Goal: Task Accomplishment & Management: Complete application form

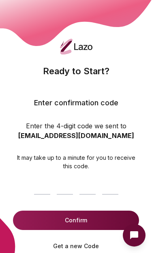
click at [36, 178] on input at bounding box center [76, 185] width 90 height 26
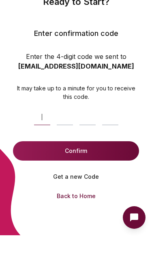
scroll to position [69, 0]
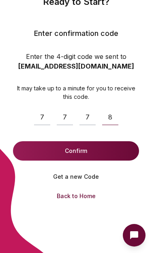
type input "****"
click at [113, 156] on button "Confirm" at bounding box center [76, 150] width 126 height 19
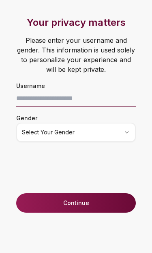
click at [64, 102] on input at bounding box center [75, 98] width 119 height 16
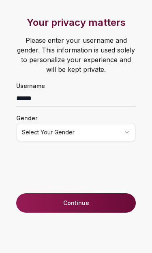
click at [103, 121] on div "Gender Select your gender" at bounding box center [76, 127] width 152 height 29
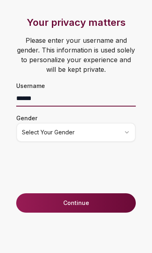
click at [88, 97] on input "******" at bounding box center [75, 98] width 119 height 16
type input "*"
type input "*****"
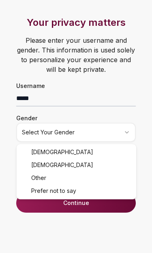
click at [89, 139] on html "Your privacy matters Please enter your username and gender. This information is…" at bounding box center [76, 126] width 152 height 253
click at [49, 166] on div "Your privacy matters Please enter your username and gender. This information is…" at bounding box center [76, 104] width 152 height 177
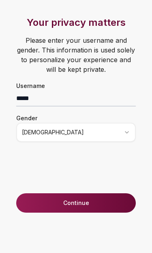
click at [44, 201] on button "Continue" at bounding box center [75, 203] width 119 height 19
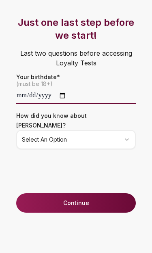
click at [42, 104] on input "date" at bounding box center [75, 96] width 119 height 16
click at [57, 94] on input "**********" at bounding box center [75, 96] width 119 height 16
type input "**********"
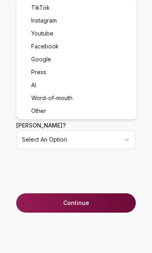
click at [101, 128] on html "**********" at bounding box center [76, 126] width 152 height 253
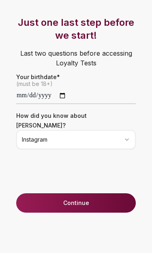
click at [52, 20] on h3 "Just one last step before we start!" at bounding box center [76, 29] width 152 height 26
click at [83, 194] on button "Continue" at bounding box center [75, 203] width 119 height 19
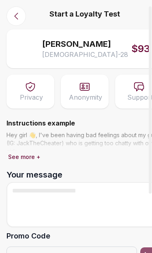
scroll to position [2, 0]
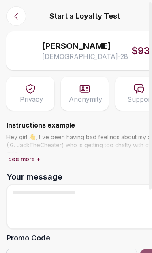
click at [131, 53] on span "$93" at bounding box center [140, 50] width 19 height 13
click at [97, 53] on div "[PERSON_NAME] [DEMOGRAPHIC_DATA] - 28 $93" at bounding box center [99, 50] width 114 height 21
click at [73, 56] on span "[DEMOGRAPHIC_DATA] - 28" at bounding box center [85, 57] width 86 height 10
click at [38, 58] on span at bounding box center [26, 51] width 26 height 26
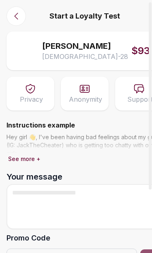
click at [9, 64] on div "[PERSON_NAME] [DEMOGRAPHIC_DATA] - 28 $93" at bounding box center [84, 51] width 156 height 39
click at [104, 63] on div "[PERSON_NAME] [DEMOGRAPHIC_DATA] - 28 $93" at bounding box center [84, 51] width 156 height 39
click at [98, 61] on div "[PERSON_NAME] [DEMOGRAPHIC_DATA] - 28 $93" at bounding box center [99, 50] width 114 height 21
click at [108, 139] on span at bounding box center [84, 137] width 156 height 32
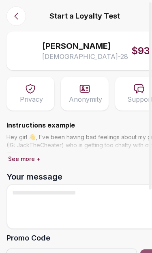
click at [133, 149] on span at bounding box center [84, 137] width 156 height 32
click at [131, 144] on span at bounding box center [84, 137] width 156 height 32
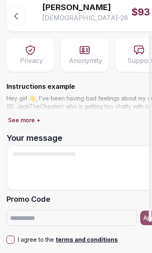
scroll to position [45, 0]
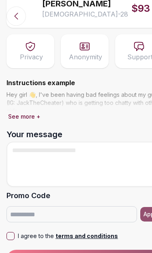
click at [29, 112] on button "See more +" at bounding box center [24, 116] width 36 height 11
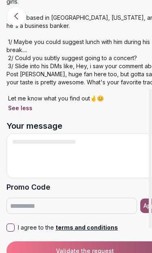
scroll to position [156, 0]
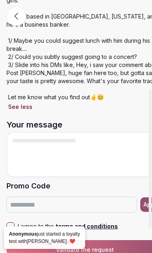
click at [32, 110] on button "See less" at bounding box center [19, 106] width 27 height 11
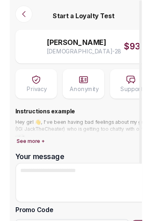
scroll to position [0, 0]
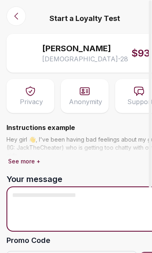
click at [85, 204] on textarea "Your message" at bounding box center [84, 209] width 156 height 45
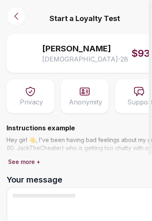
click at [59, 57] on span "[DEMOGRAPHIC_DATA] - 28" at bounding box center [85, 59] width 86 height 10
click at [86, 60] on div "[PERSON_NAME] [DEMOGRAPHIC_DATA] - 28 $93" at bounding box center [99, 53] width 114 height 21
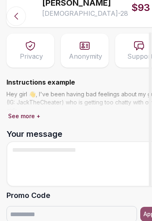
scroll to position [50, 0]
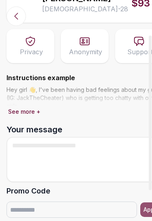
click at [90, 117] on div "Start a Loyalty Test [PERSON_NAME] [DEMOGRAPHIC_DATA] - 28 $93 Privacy Anonymit…" at bounding box center [84, 107] width 169 height 314
click at [131, 103] on span at bounding box center [84, 90] width 156 height 32
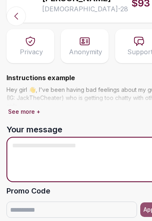
click at [78, 157] on textarea "Your message" at bounding box center [84, 159] width 156 height 45
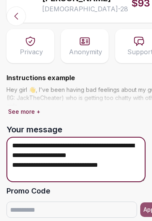
type textarea "**********"
